Goal: Task Accomplishment & Management: Complete application form

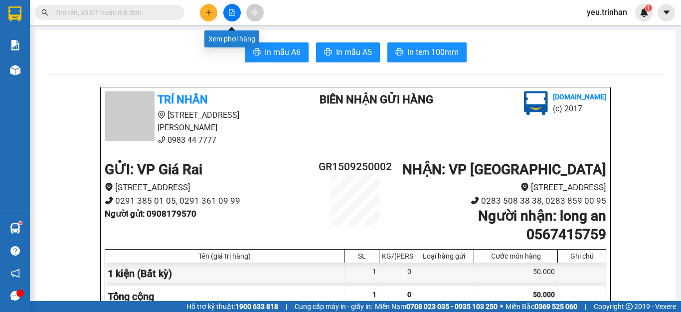
click at [229, 9] on icon "file-add" at bounding box center [231, 12] width 5 height 7
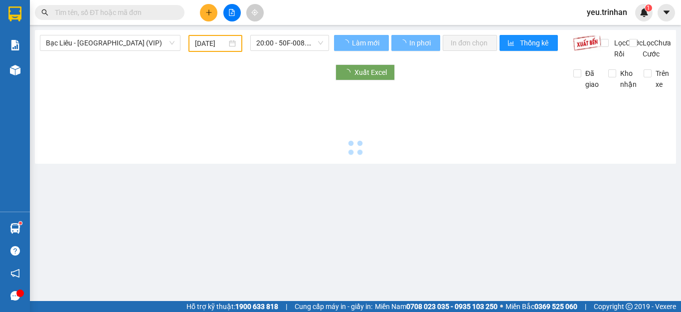
type input "[DATE]"
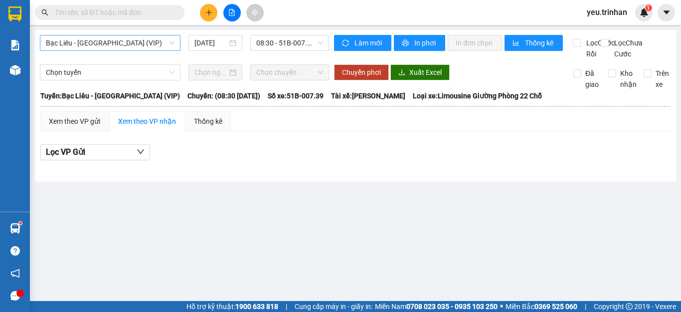
click at [127, 43] on span "Bạc Liêu - [GEOGRAPHIC_DATA] (VIP)" at bounding box center [110, 42] width 129 height 15
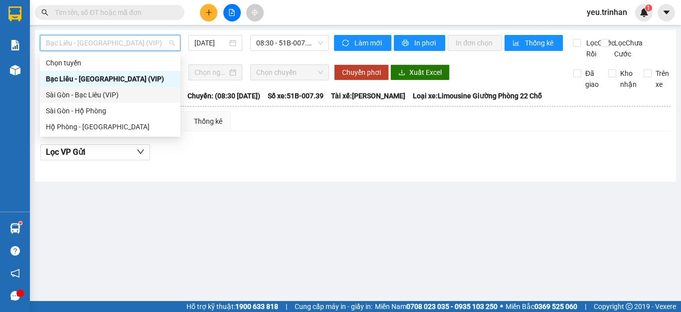
click at [80, 91] on div "Sài Gòn - Bạc Liêu (VIP)" at bounding box center [110, 94] width 129 height 11
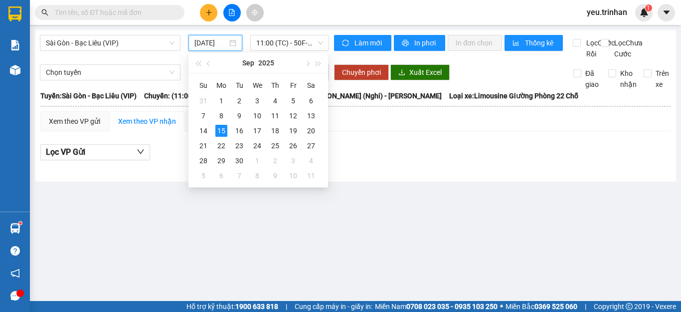
click at [210, 37] on input "[DATE]" at bounding box center [211, 42] width 33 height 11
click at [314, 114] on div "13" at bounding box center [311, 116] width 12 height 12
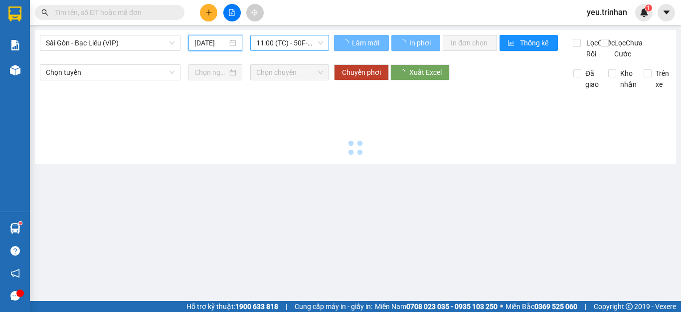
type input "[DATE]"
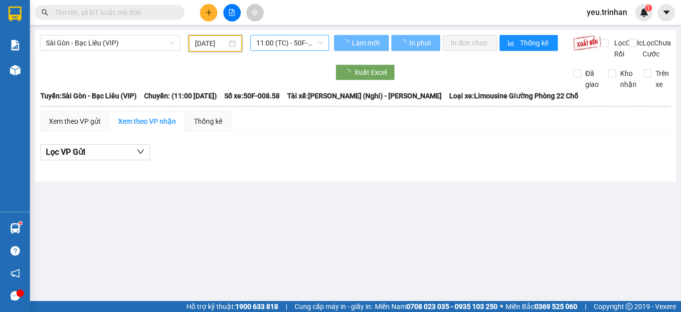
click at [281, 40] on span "11:00 (TC) - 50F-008.58" at bounding box center [289, 42] width 67 height 15
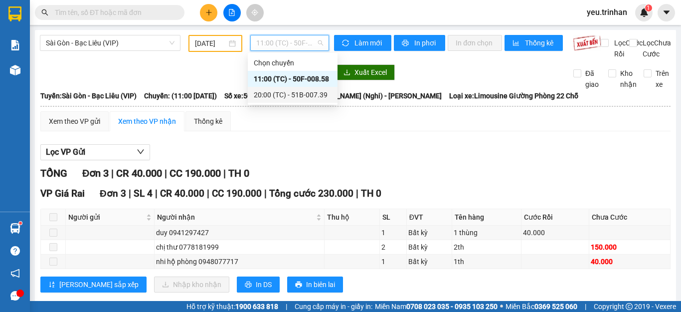
click at [259, 91] on div "20:00 (TC) - 51B-007.39" at bounding box center [293, 94] width 78 height 11
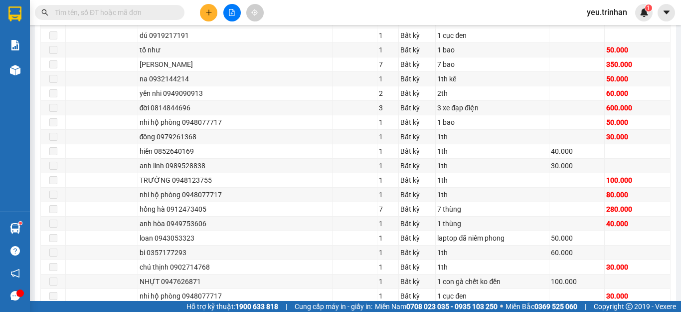
scroll to position [848, 0]
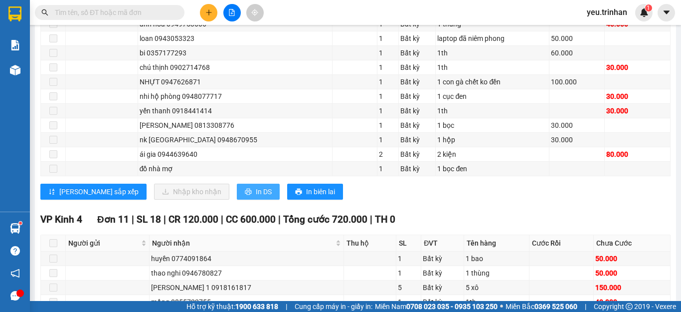
click at [256, 197] on span "In DS" at bounding box center [264, 191] width 16 height 11
click at [237, 200] on button "In DS" at bounding box center [258, 192] width 43 height 16
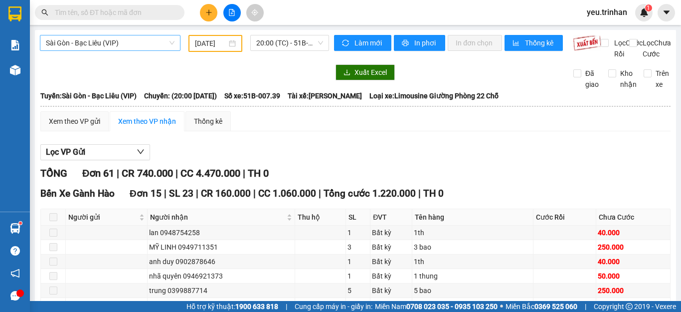
click at [125, 46] on span "Sài Gòn - Bạc Liêu (VIP)" at bounding box center [110, 42] width 129 height 15
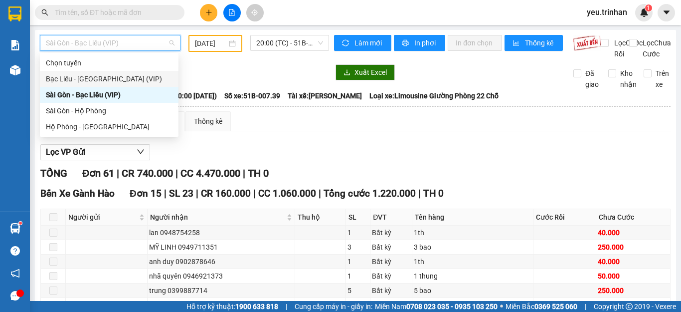
click at [71, 74] on div "Bạc Liêu - [GEOGRAPHIC_DATA] (VIP)" at bounding box center [109, 78] width 127 height 11
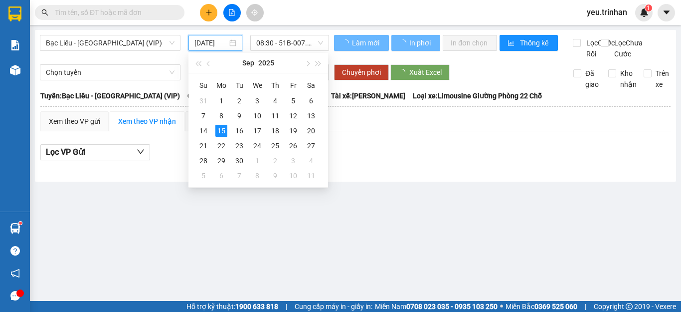
click at [214, 43] on input "[DATE]" at bounding box center [211, 42] width 33 height 11
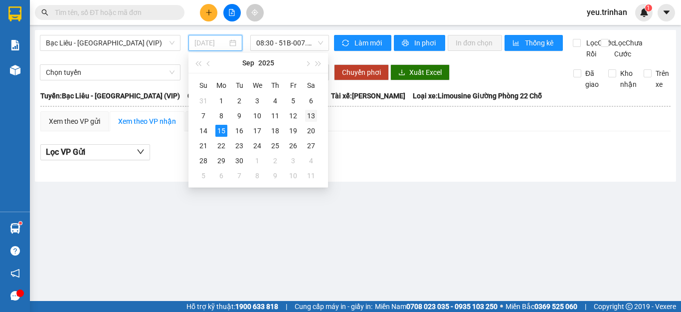
click at [312, 115] on div "13" at bounding box center [311, 116] width 12 height 12
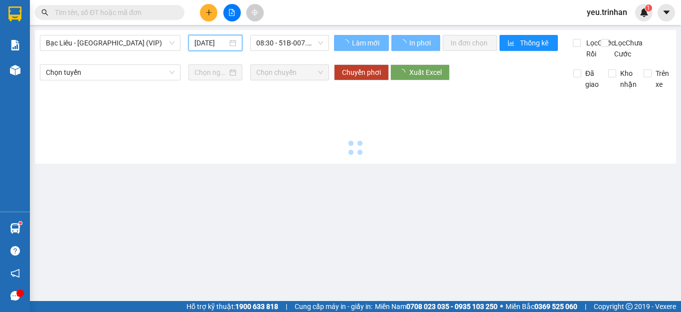
type input "[DATE]"
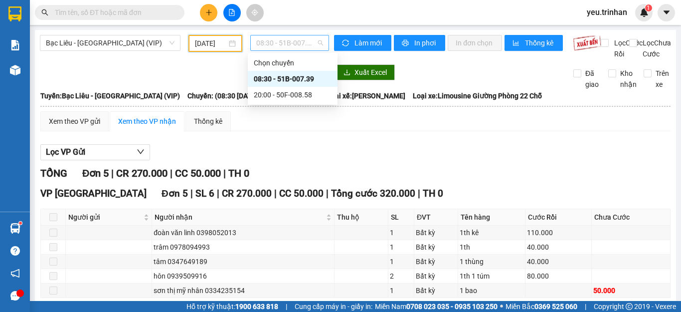
click at [296, 42] on span "08:30 - 51B-007.39" at bounding box center [289, 42] width 67 height 15
click at [294, 91] on div "20:00 - 50F-008.58" at bounding box center [293, 94] width 78 height 11
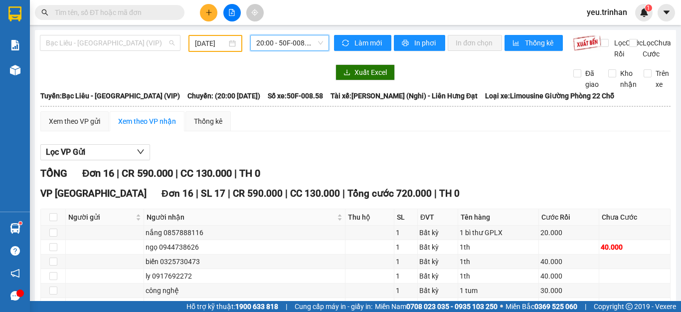
drag, startPoint x: 132, startPoint y: 42, endPoint x: 56, endPoint y: 73, distance: 82.4
click at [126, 45] on span "Bạc Liêu - [GEOGRAPHIC_DATA] (VIP)" at bounding box center [110, 42] width 129 height 15
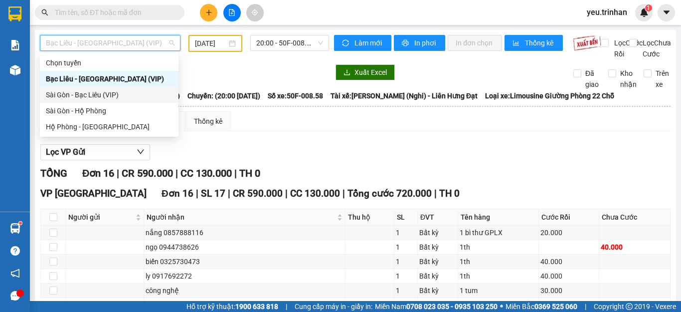
click at [84, 91] on div "Sài Gòn - Bạc Liêu (VIP)" at bounding box center [109, 94] width 127 height 11
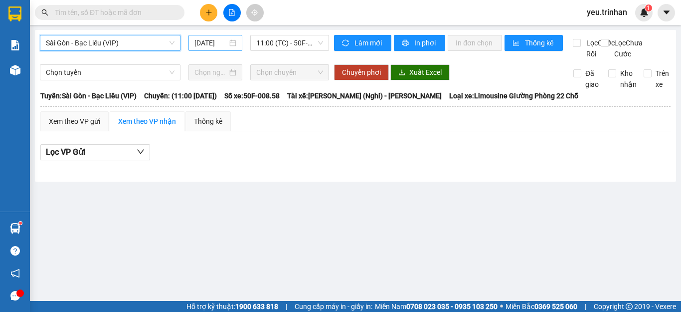
click at [214, 42] on input "[DATE]" at bounding box center [211, 42] width 33 height 11
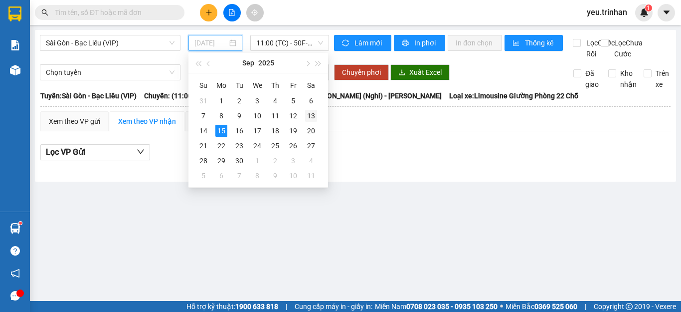
click at [313, 114] on div "13" at bounding box center [311, 116] width 12 height 12
type input "[DATE]"
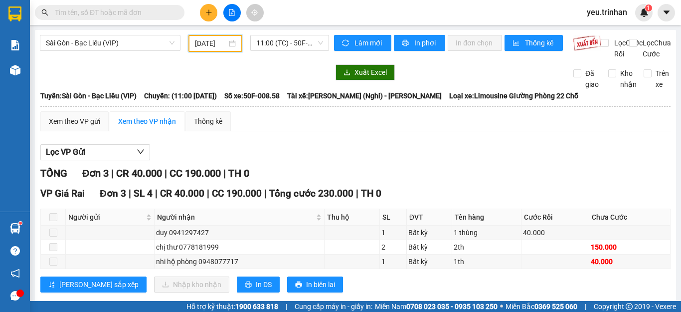
scroll to position [30, 0]
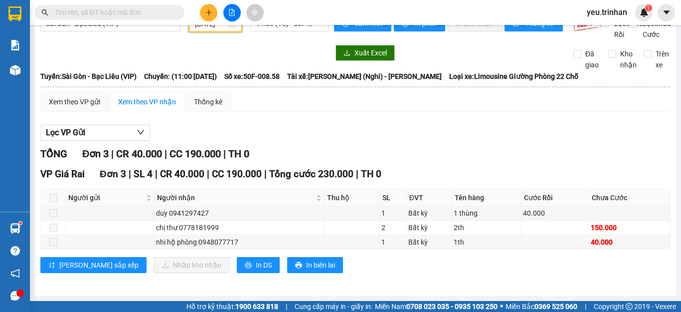
click at [211, 9] on icon "plus" at bounding box center [209, 12] width 7 height 7
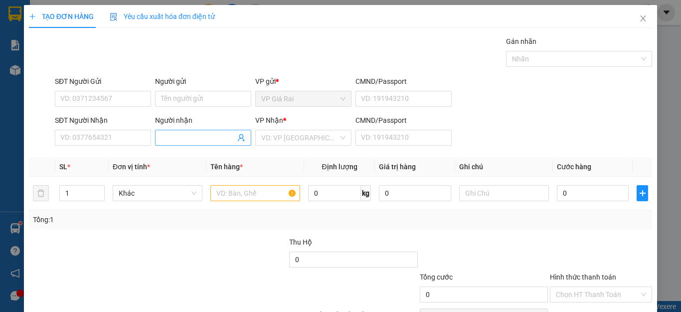
click at [202, 137] on input "Người nhận" at bounding box center [198, 137] width 74 height 11
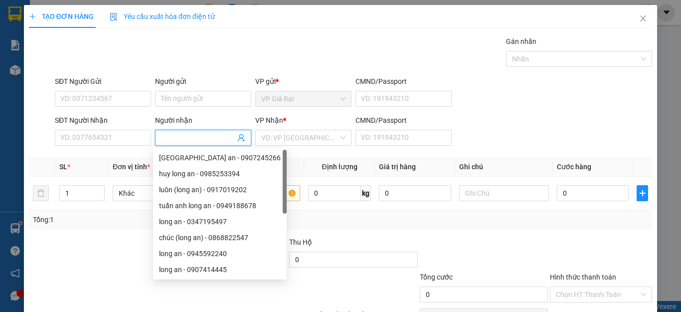
type input "y"
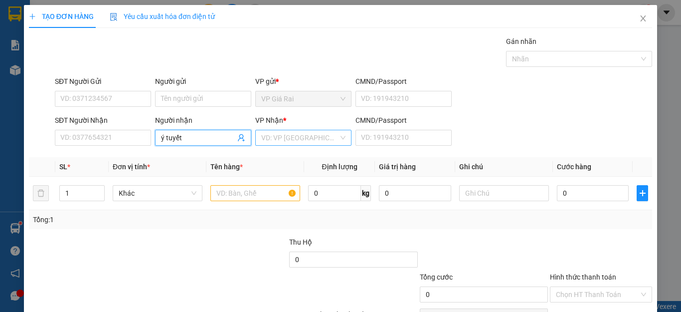
type input "ý tuyết"
click at [287, 140] on input "search" at bounding box center [299, 137] width 77 height 15
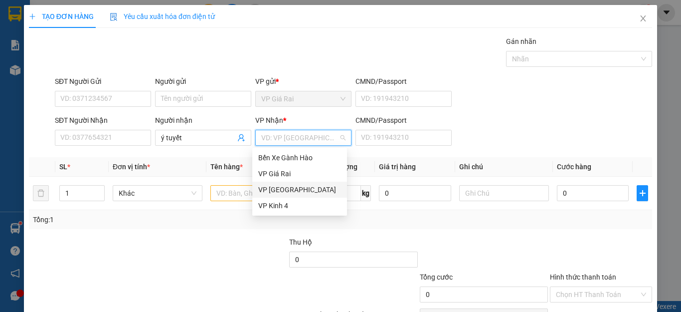
click at [277, 196] on div "VP [GEOGRAPHIC_DATA]" at bounding box center [299, 190] width 95 height 16
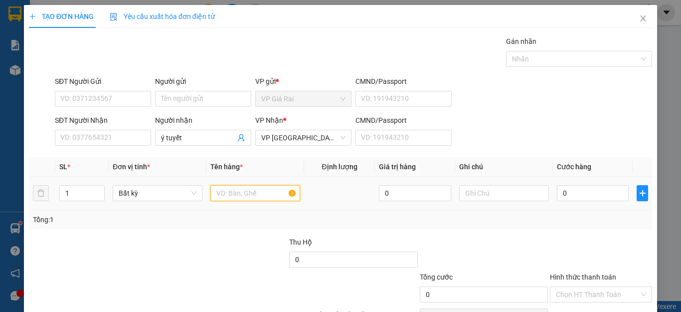
click at [242, 195] on input "text" at bounding box center [256, 193] width 90 height 16
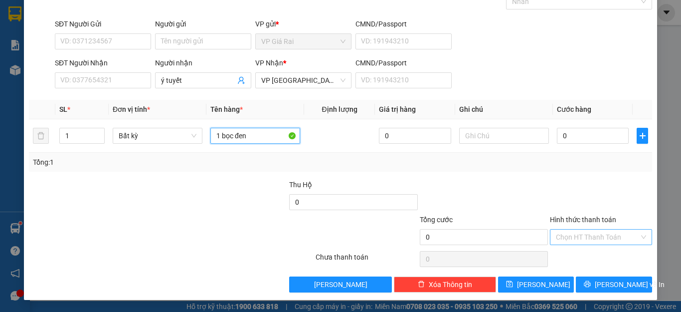
type input "1 bọc đen"
drag, startPoint x: 560, startPoint y: 230, endPoint x: 559, endPoint y: 249, distance: 18.5
click at [559, 233] on input "Hình thức thanh toán" at bounding box center [597, 236] width 83 height 15
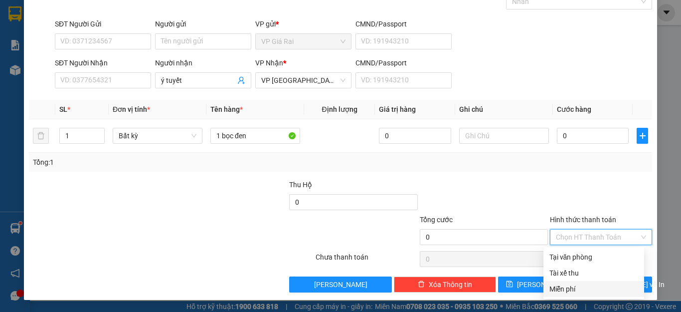
click at [578, 287] on div "Miễn phí" at bounding box center [594, 288] width 89 height 11
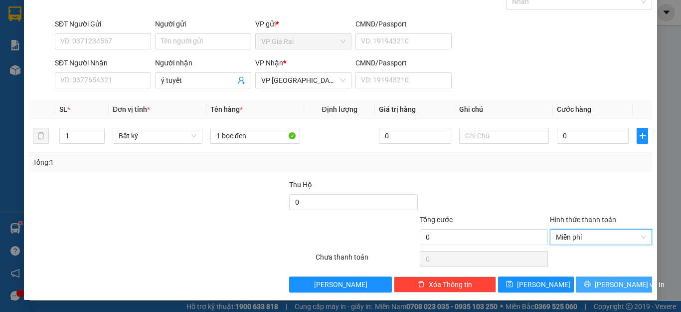
click at [623, 278] on button "[PERSON_NAME] và In" at bounding box center [614, 284] width 76 height 16
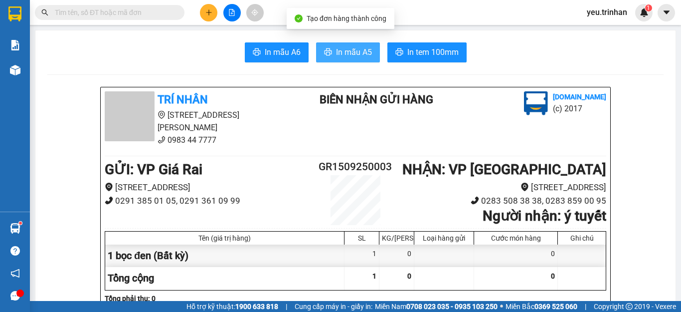
click at [336, 50] on span "In mẫu A5" at bounding box center [354, 52] width 36 height 12
click at [162, 11] on input "text" at bounding box center [114, 12] width 118 height 11
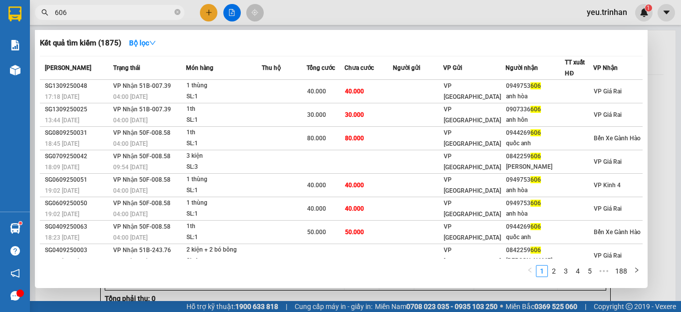
type input "606"
click at [207, 9] on div at bounding box center [340, 156] width 681 height 312
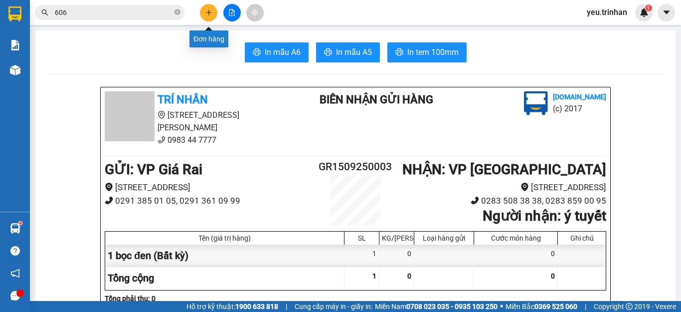
click at [204, 10] on button at bounding box center [208, 12] width 17 height 17
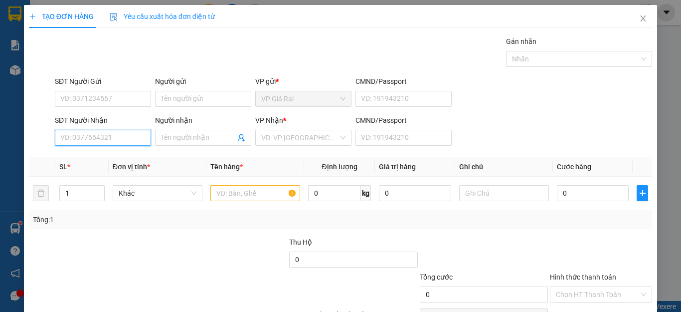
click at [118, 136] on input "SĐT Người Nhận" at bounding box center [103, 138] width 96 height 16
type input "0902341656"
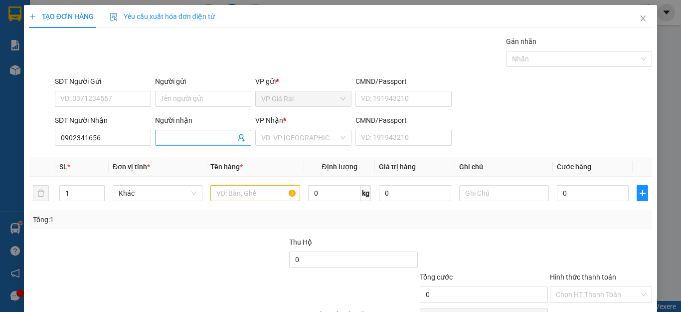
click at [186, 139] on input "Người nhận" at bounding box center [198, 137] width 74 height 11
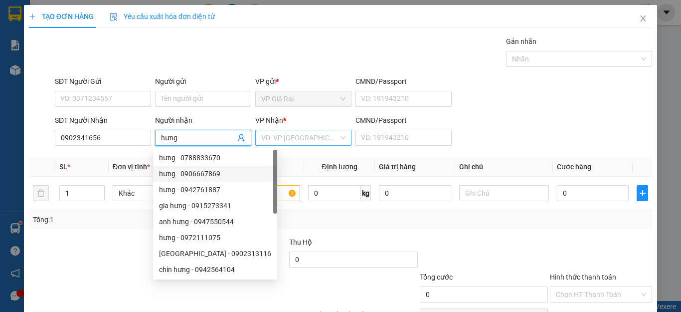
type input "hưng"
click at [316, 141] on input "search" at bounding box center [299, 137] width 77 height 15
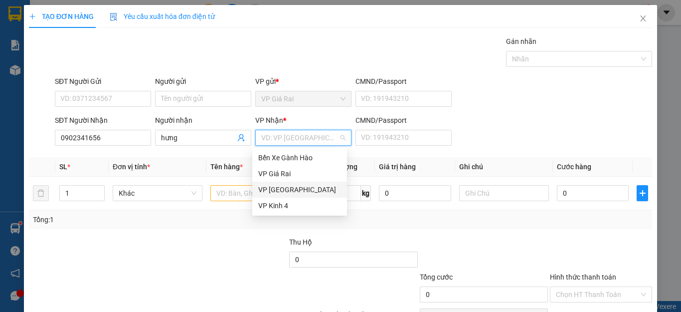
click at [282, 186] on div "VP [GEOGRAPHIC_DATA]" at bounding box center [299, 189] width 83 height 11
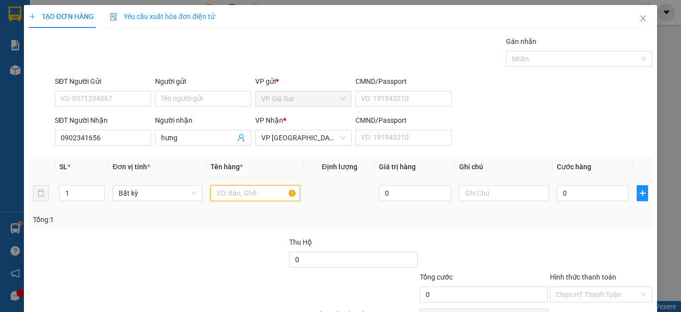
click at [238, 193] on input "text" at bounding box center [256, 193] width 90 height 16
type input "1 kiện dài"
drag, startPoint x: 555, startPoint y: 194, endPoint x: 567, endPoint y: 209, distance: 19.2
click at [557, 195] on input "0" at bounding box center [593, 193] width 72 height 16
type input "4"
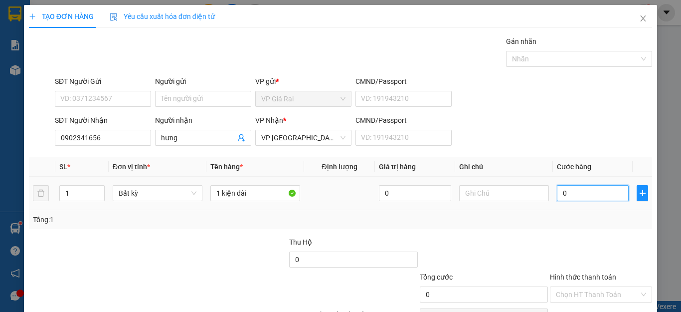
type input "4"
type input "40"
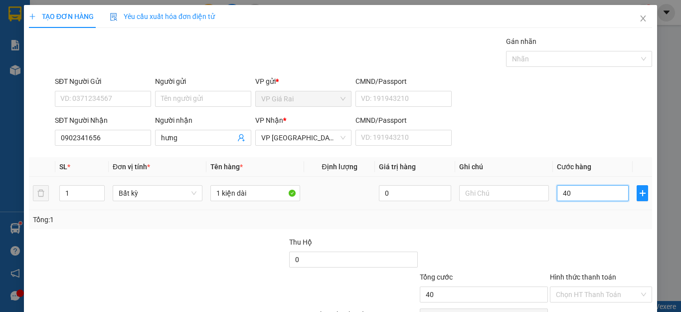
type input "400"
type input "4.000"
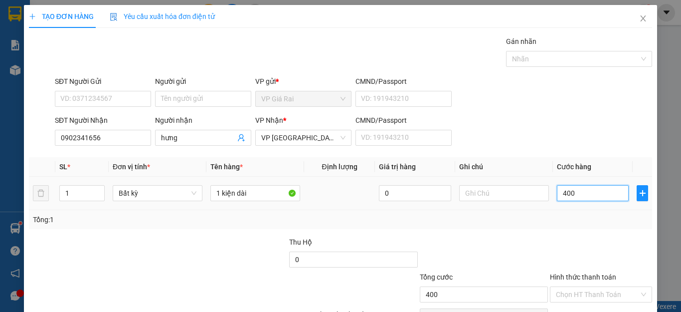
type input "4.000"
type input "40.000"
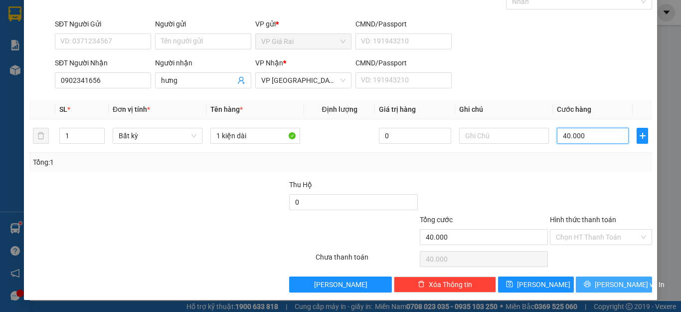
type input "40.000"
click at [620, 282] on span "[PERSON_NAME] và In" at bounding box center [630, 284] width 70 height 11
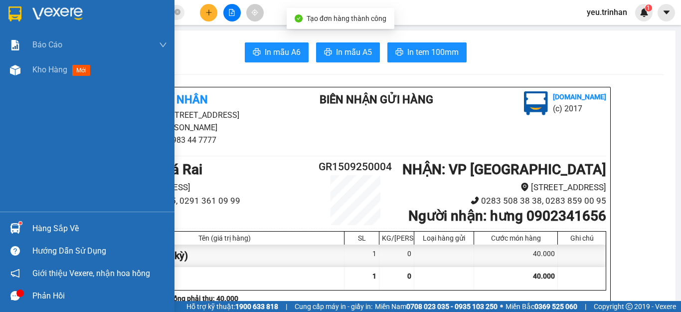
drag, startPoint x: 19, startPoint y: 11, endPoint x: 243, endPoint y: 27, distance: 224.5
click at [18, 11] on img at bounding box center [14, 13] width 13 height 15
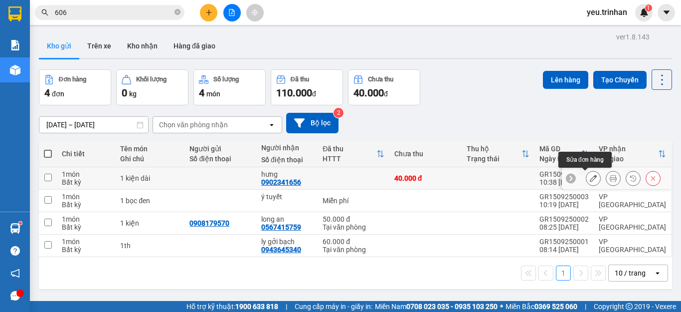
click at [590, 181] on icon at bounding box center [593, 178] width 7 height 7
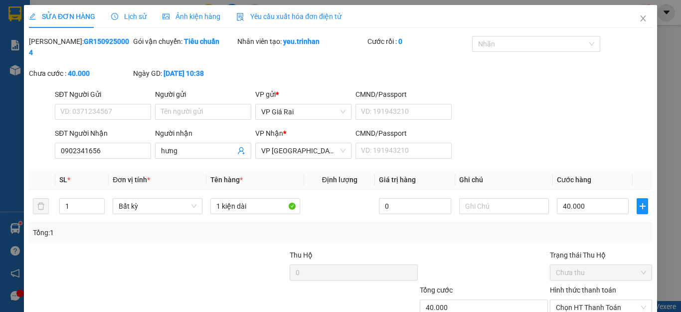
type input "0902341656"
type input "hưng"
type input "40.000"
click at [587, 300] on span "Chọn HT Thanh Toán" at bounding box center [601, 307] width 90 height 15
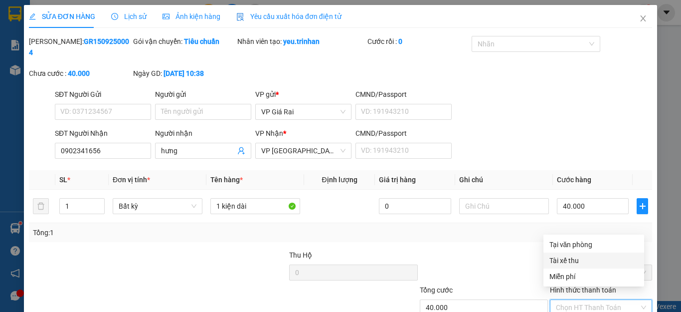
scroll to position [50, 0]
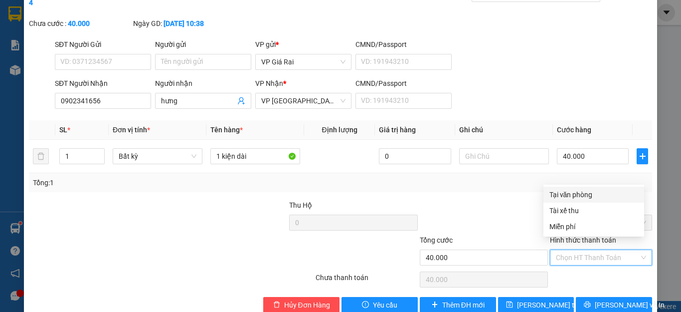
click at [585, 193] on div "Tại văn phòng" at bounding box center [594, 194] width 89 height 11
type input "0"
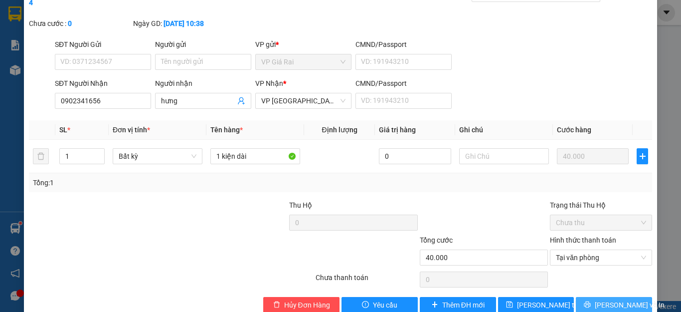
click at [612, 299] on span "[PERSON_NAME] và In" at bounding box center [630, 304] width 70 height 11
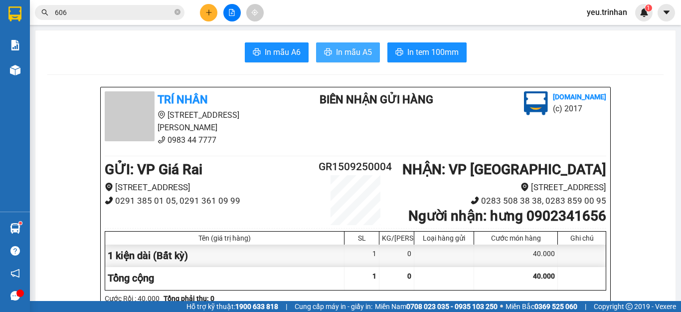
click at [353, 52] on span "In mẫu A5" at bounding box center [354, 52] width 36 height 12
drag, startPoint x: 357, startPoint y: 84, endPoint x: 342, endPoint y: 12, distance: 73.4
click at [342, 12] on div "Kết quả tìm kiếm ( 1875 ) Bộ lọc Mã ĐH Trạng thái Món hàng Thu hộ Tổng cước Chư…" at bounding box center [340, 12] width 681 height 25
